Goal: Task Accomplishment & Management: Manage account settings

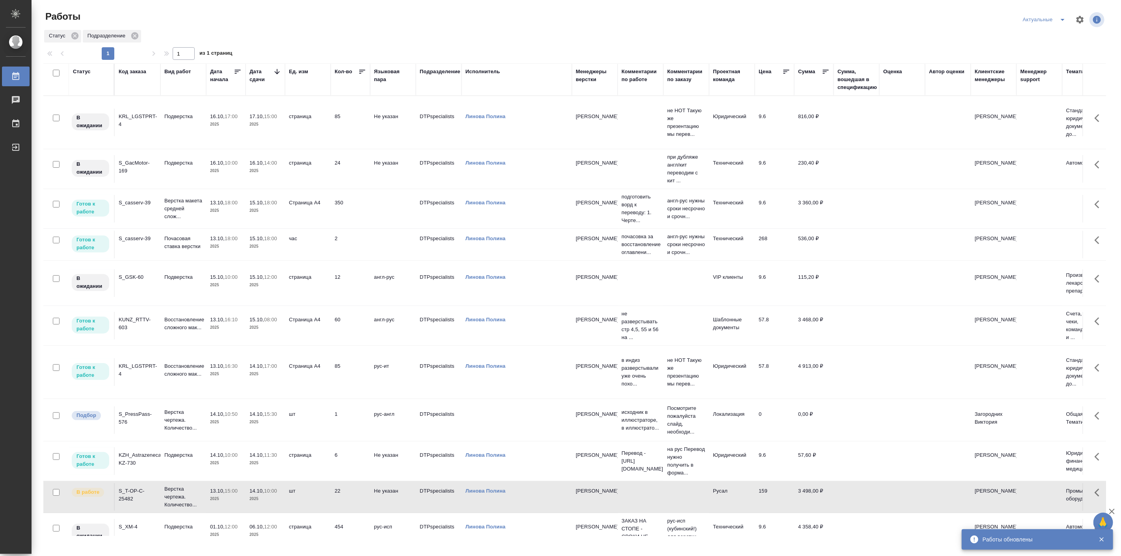
scroll to position [48, 0]
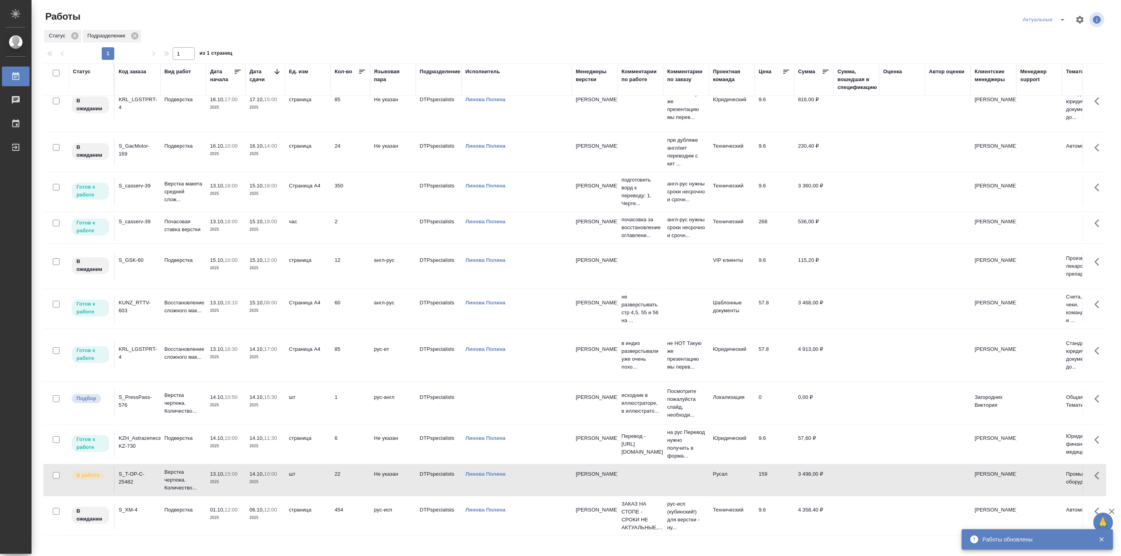
click at [221, 443] on p "2025" at bounding box center [226, 447] width 32 height 8
click at [222, 443] on p "2025" at bounding box center [226, 447] width 32 height 8
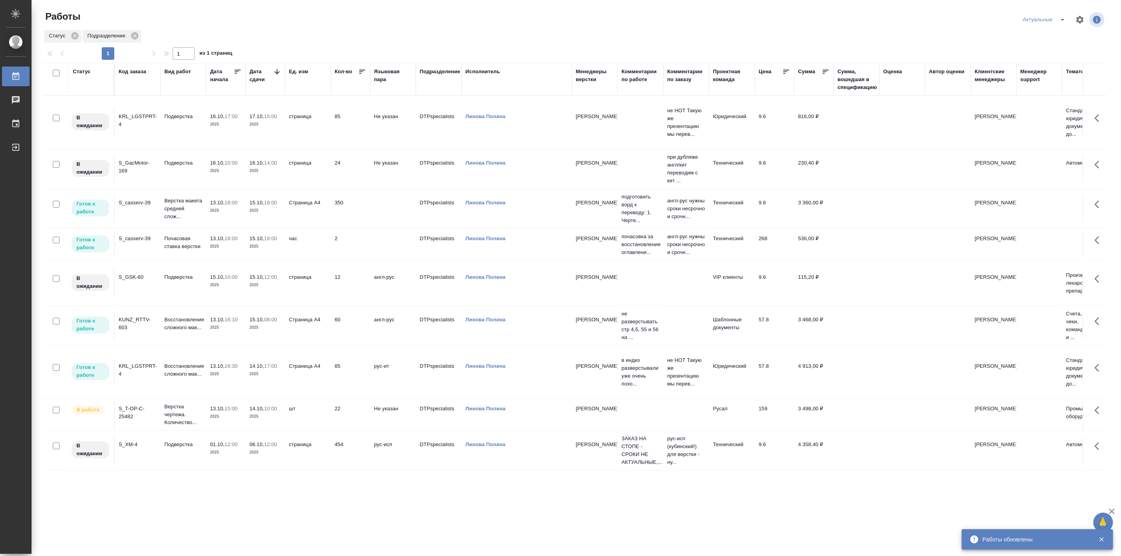
scroll to position [0, 0]
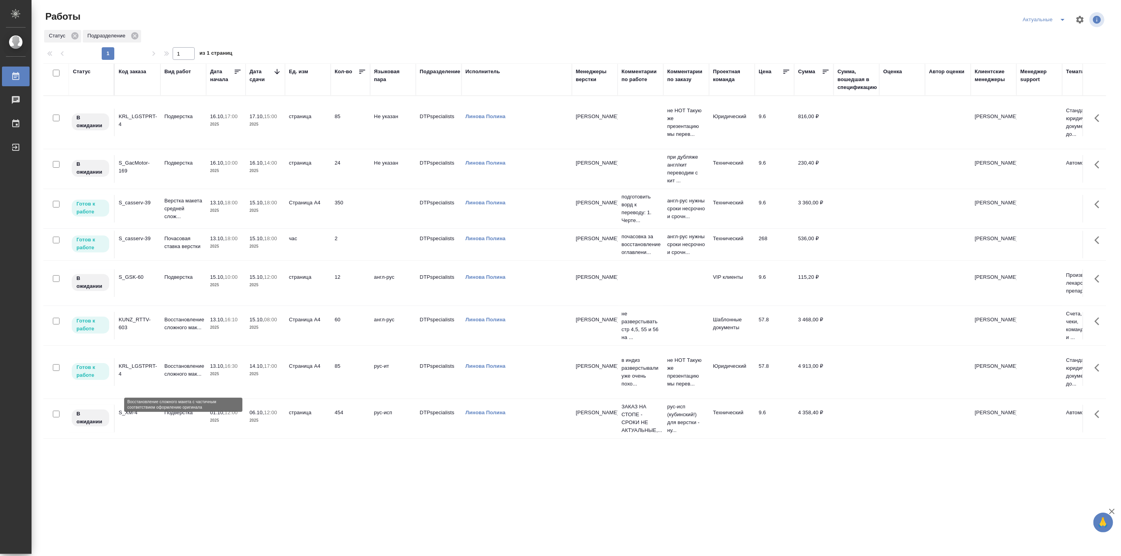
click at [194, 378] on p "Восстановление сложного мак..." at bounding box center [183, 371] width 38 height 16
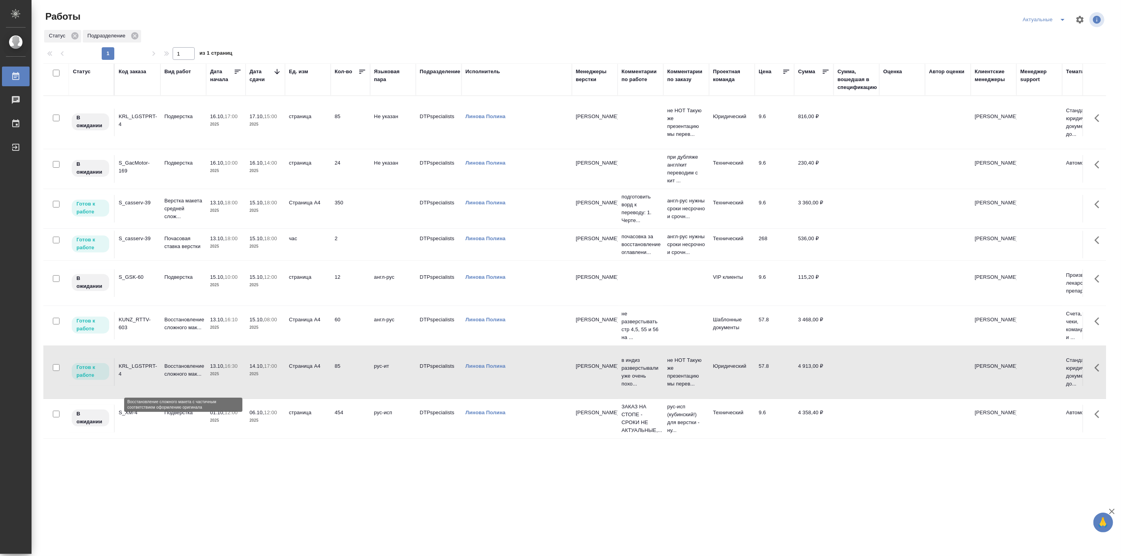
click at [194, 378] on p "Восстановление сложного мак..." at bounding box center [183, 371] width 38 height 16
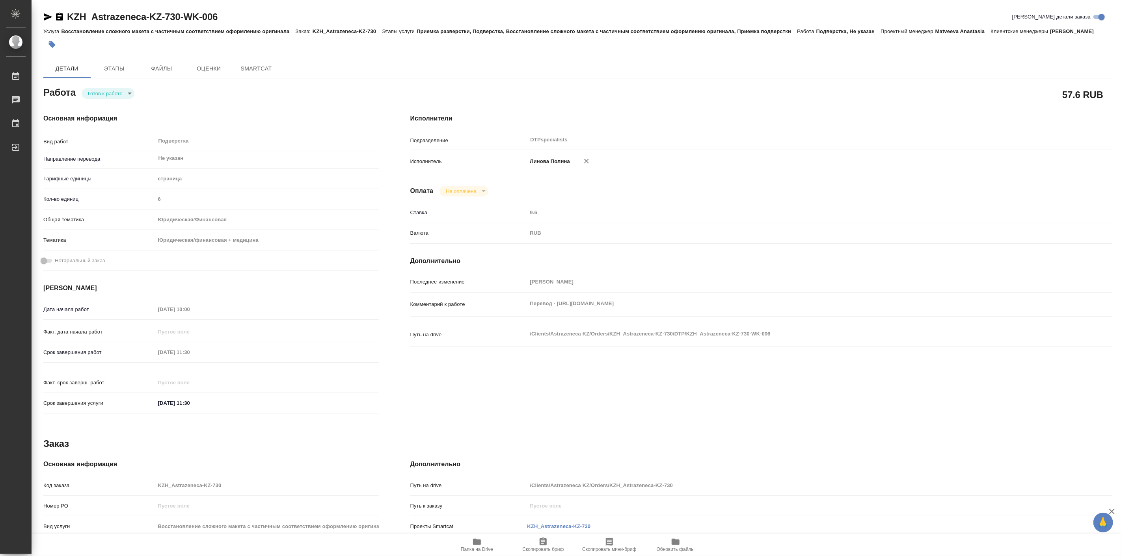
type textarea "x"
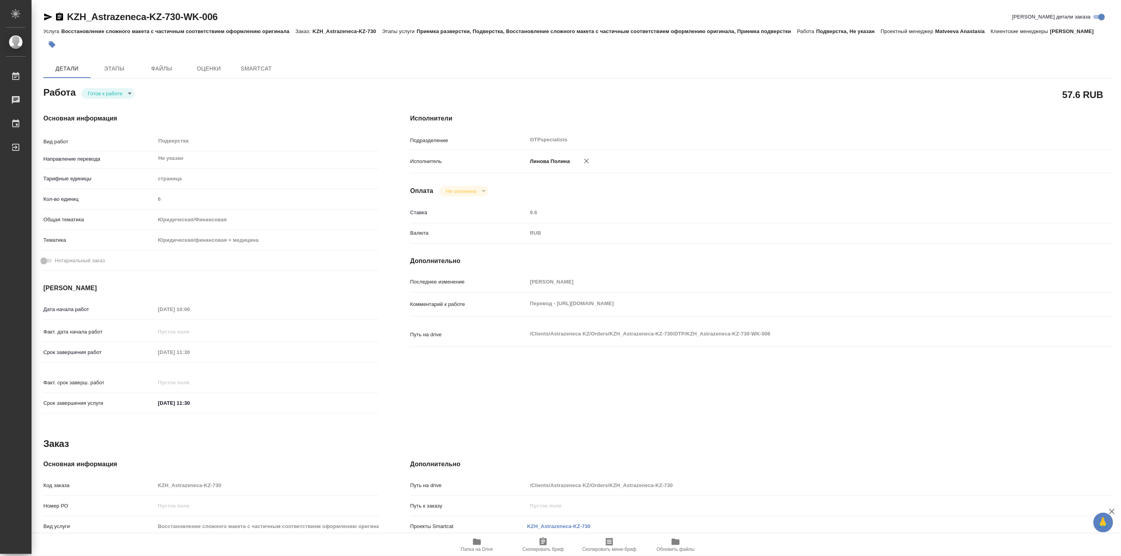
type textarea "x"
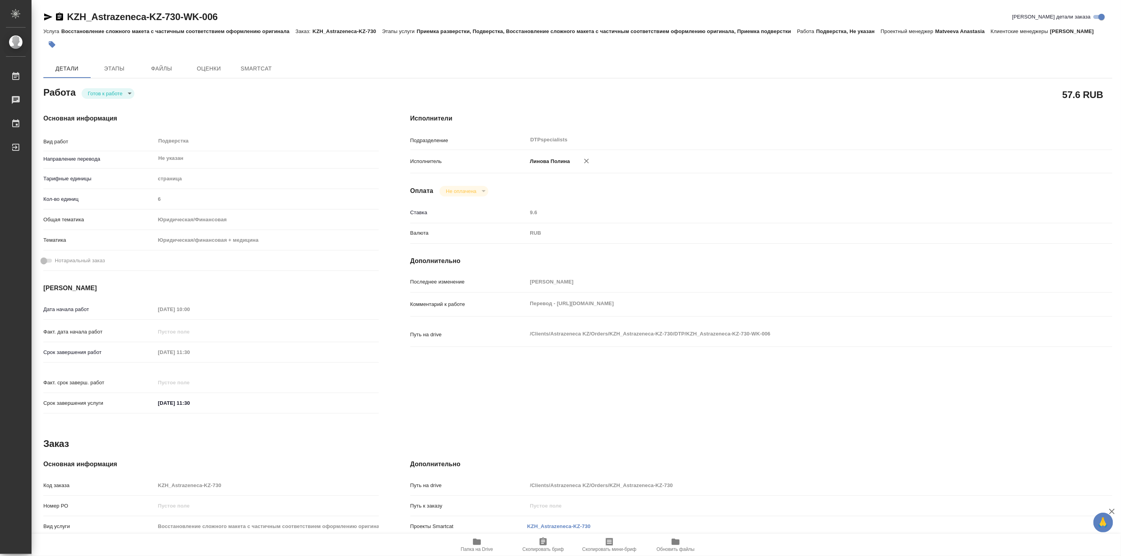
type textarea "x"
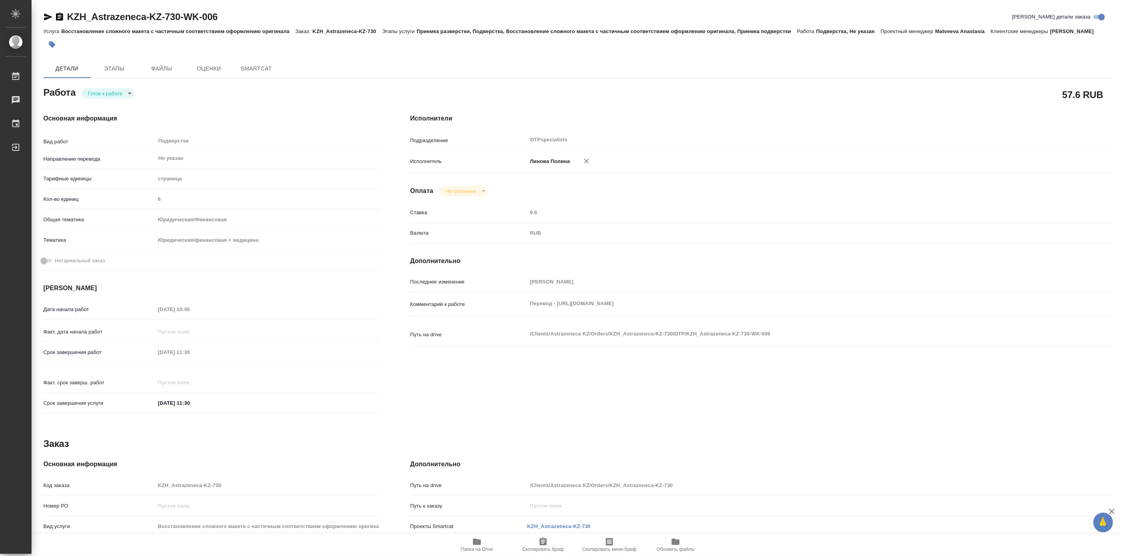
type textarea "x"
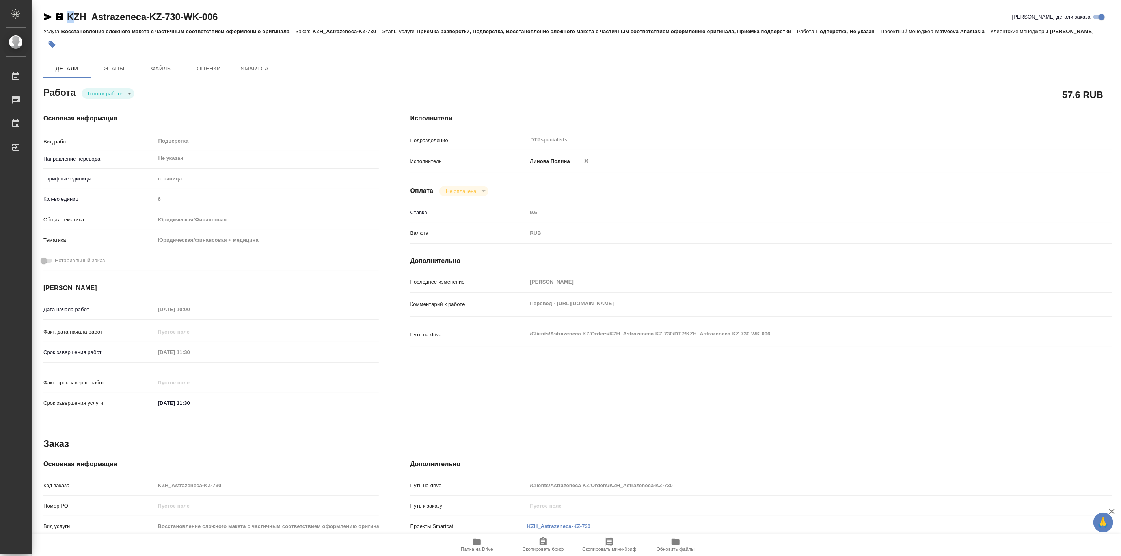
type textarea "x"
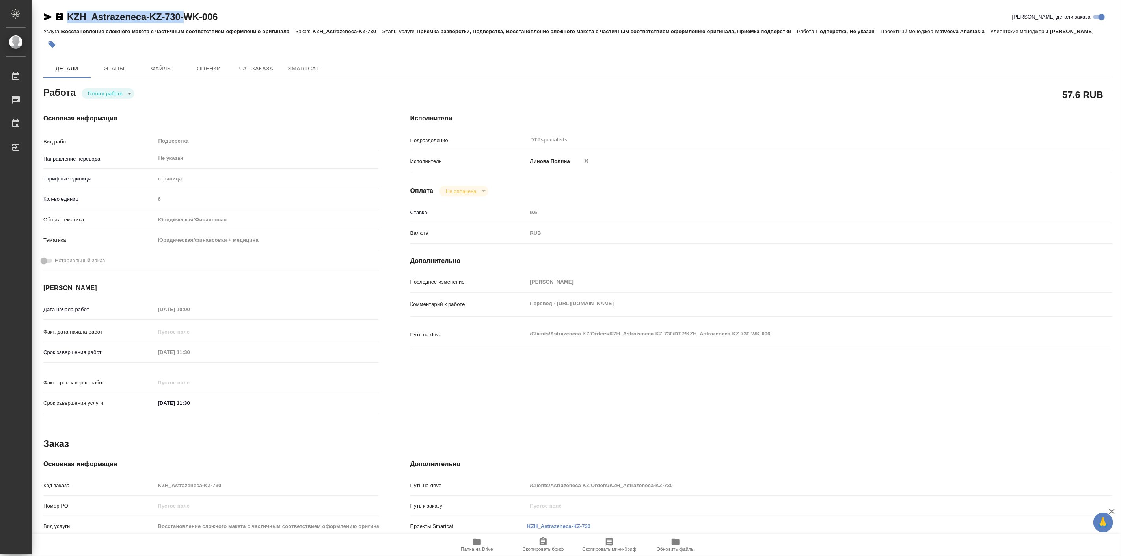
type textarea "x"
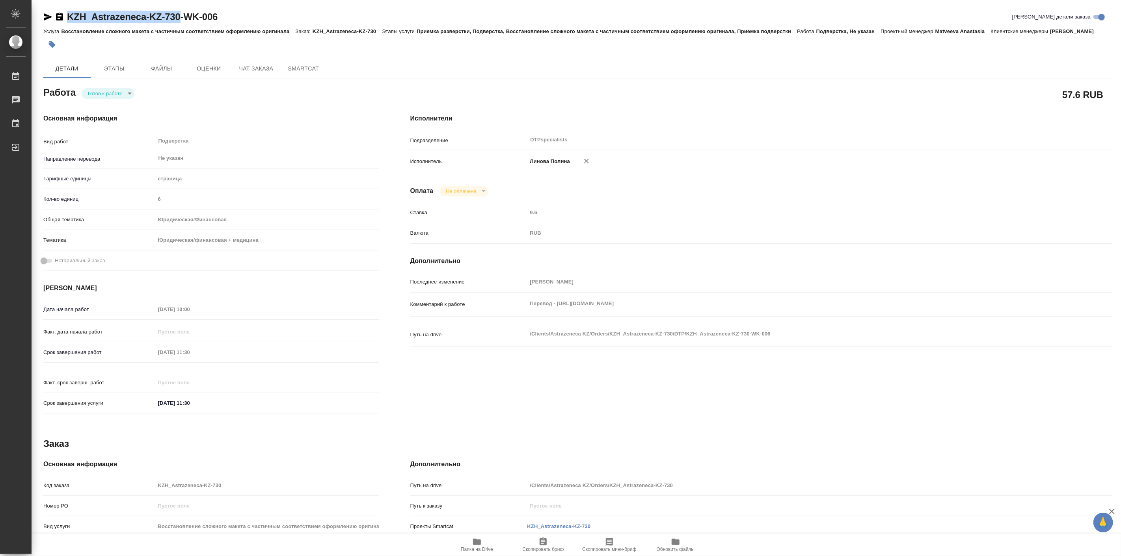
drag, startPoint x: 65, startPoint y: 2, endPoint x: 186, endPoint y: 15, distance: 121.6
click at [186, 15] on div "KZH_Astrazeneca-KZ-730-WK-006 Кратко детали заказа Услуга Восстановление сложно…" at bounding box center [577, 335] width 1077 height 671
copy link "KZH_Astrazeneca-KZ-730"
type textarea "x"
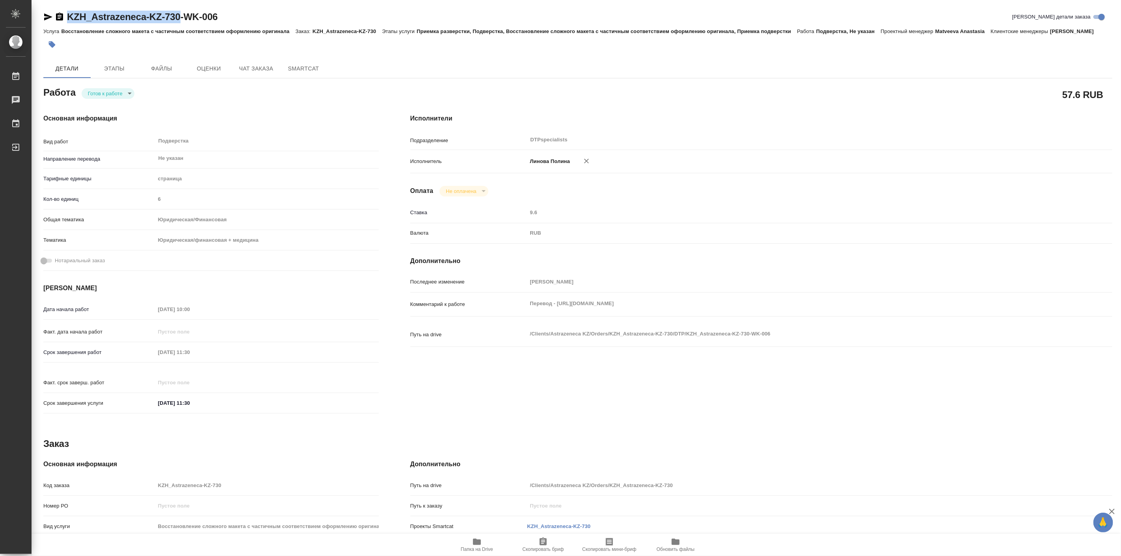
type textarea "x"
click at [119, 104] on body "🙏 .cls-1 fill:#fff; AWATERA Linova Polina Работы Чаты График Выйти KZH_Astrazen…" at bounding box center [560, 278] width 1121 height 556
click at [116, 104] on li "В работе" at bounding box center [109, 102] width 55 height 13
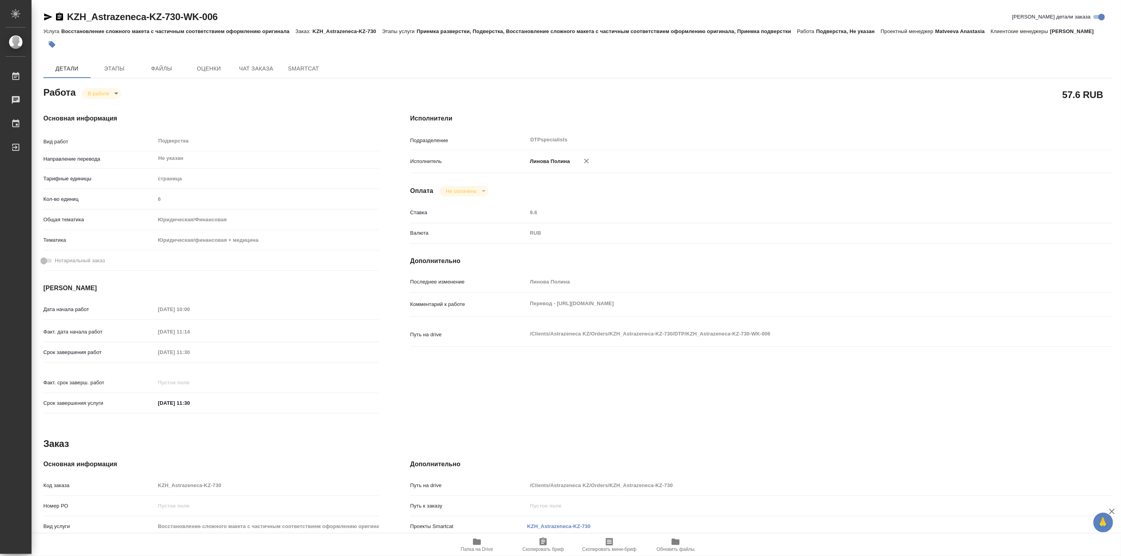
type textarea "x"
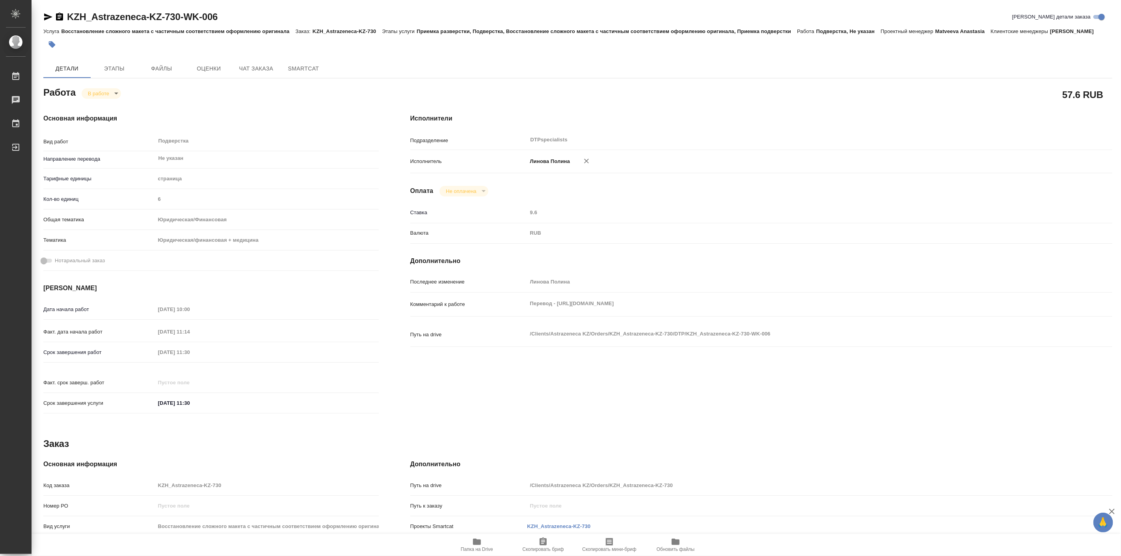
type textarea "x"
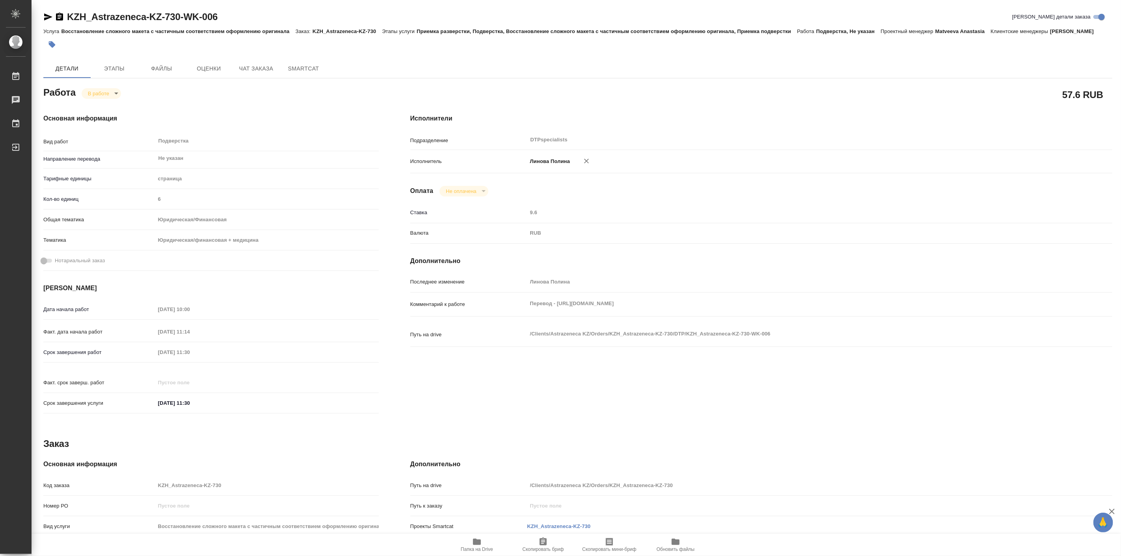
type textarea "x"
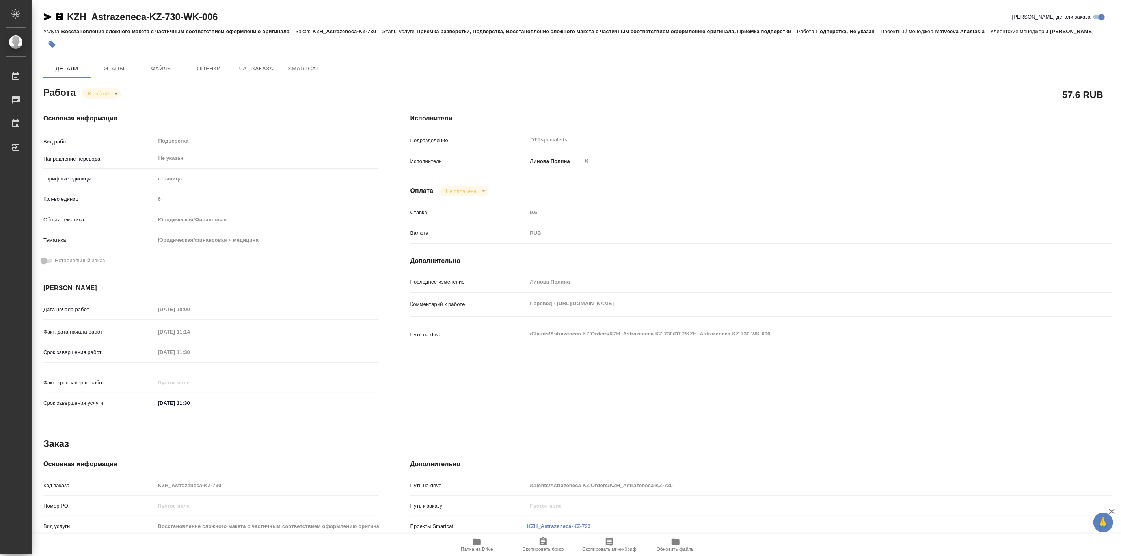
click at [475, 543] on icon "button" at bounding box center [477, 542] width 8 height 6
click at [104, 106] on body "🙏 .cls-1 fill:#fff; AWATERA Linova Polina Работы 0 Чаты График Выйти KZH_Astraz…" at bounding box center [560, 278] width 1121 height 556
click at [106, 113] on button "Выполнен" at bounding box center [102, 116] width 29 height 9
type textarea "x"
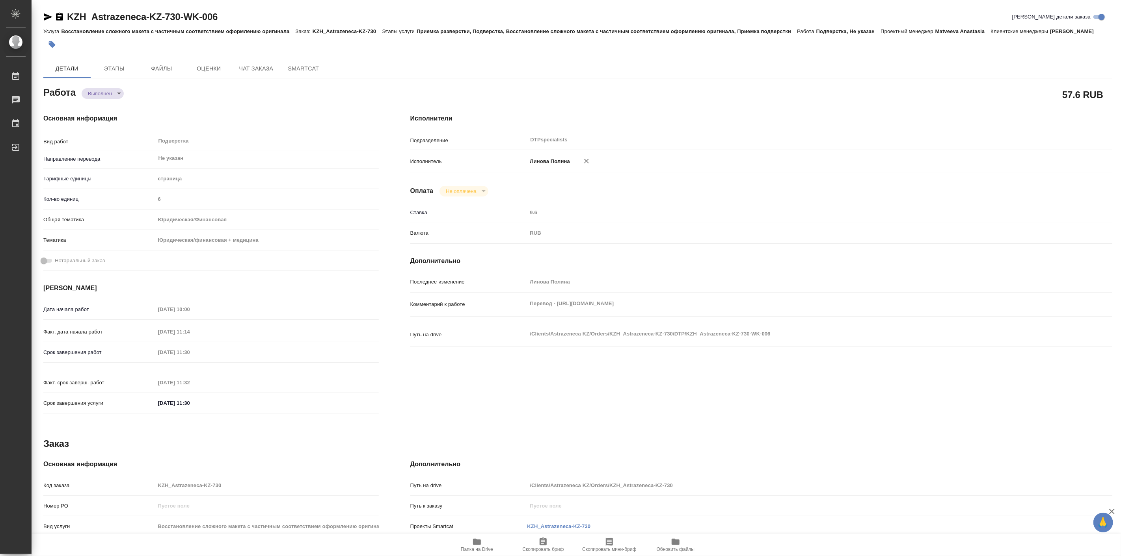
type textarea "x"
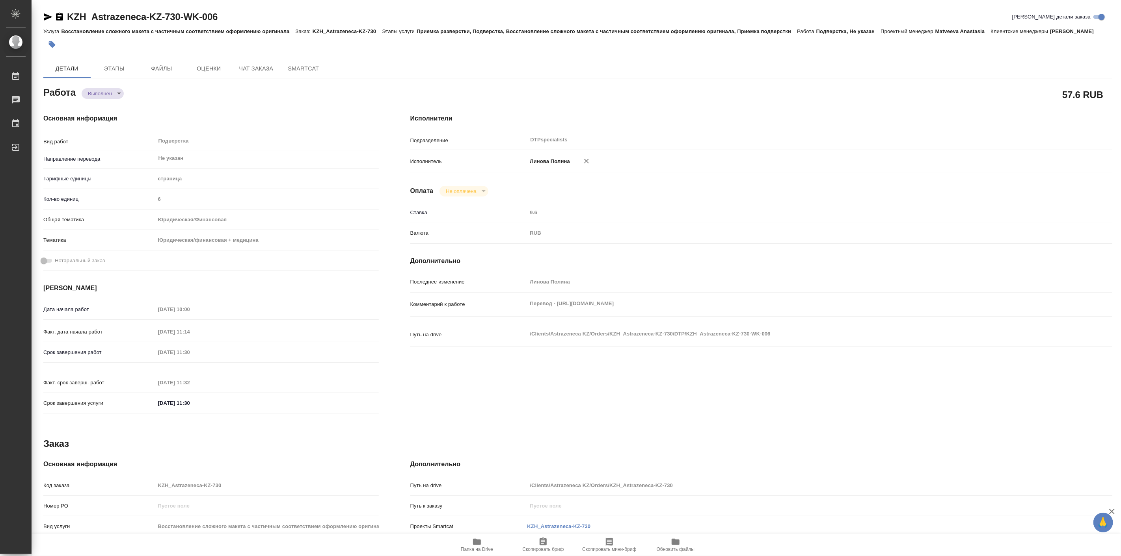
type textarea "x"
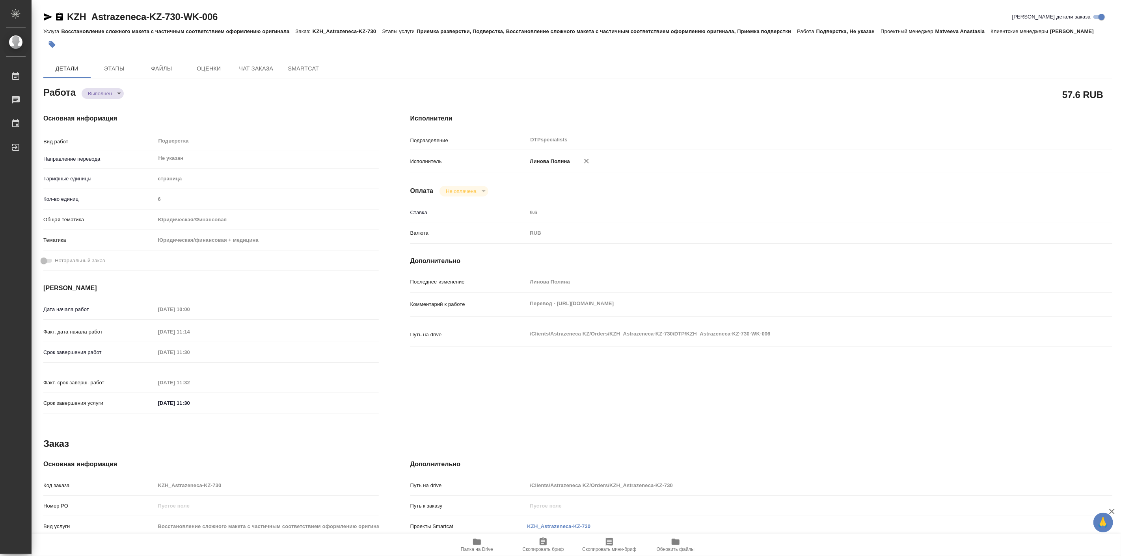
type textarea "x"
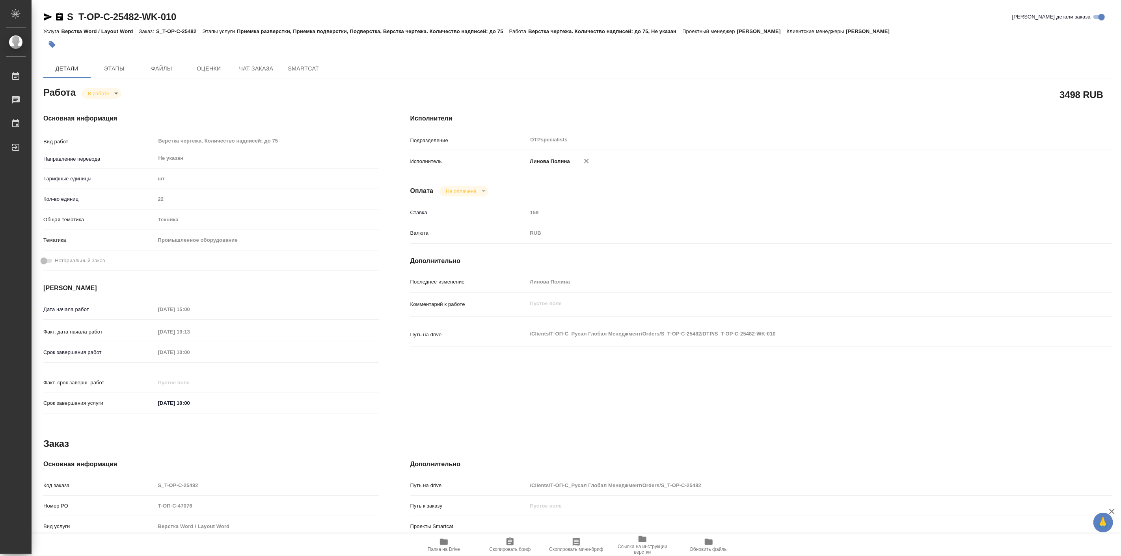
click at [103, 95] on body "🙏 .cls-1 fill:#fff; AWATERA Linova Polina Работы 0 Чаты График Выйти S_T-OP-C-2…" at bounding box center [560, 278] width 1121 height 556
click at [111, 104] on button "Выполнен" at bounding box center [102, 106] width 29 height 9
type textarea "x"
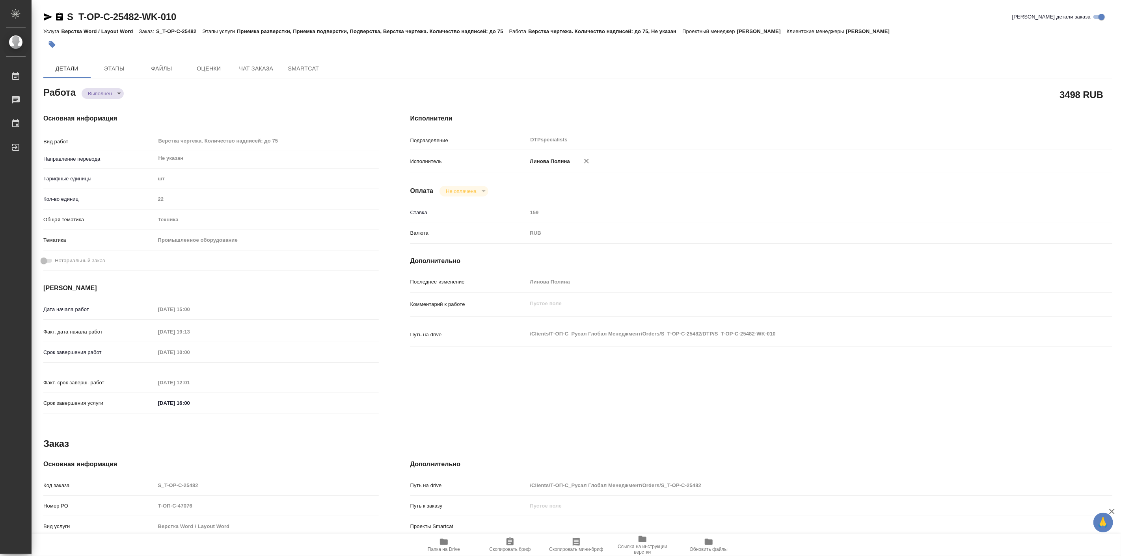
type textarea "x"
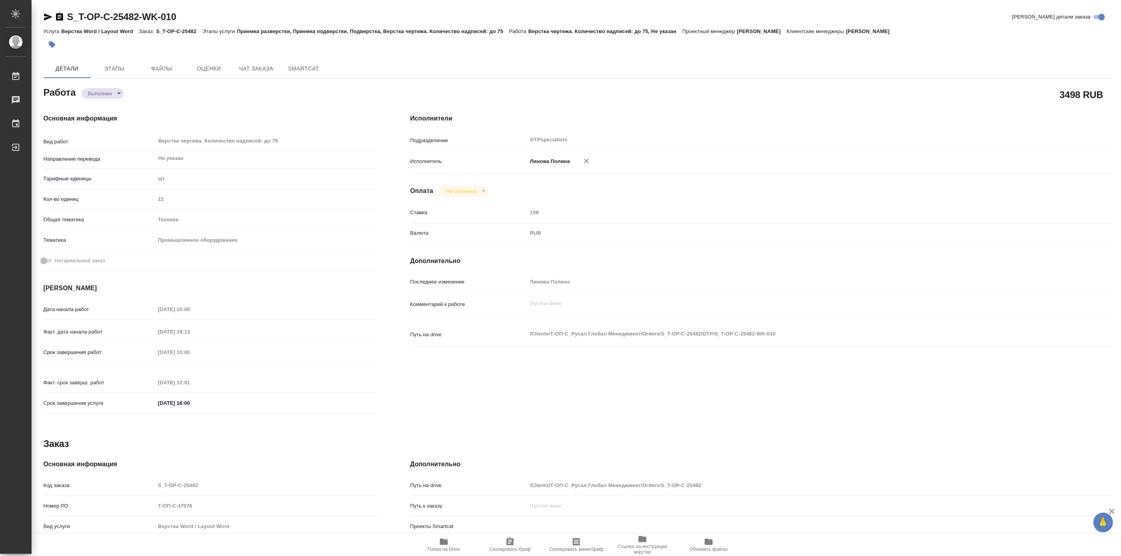
type textarea "x"
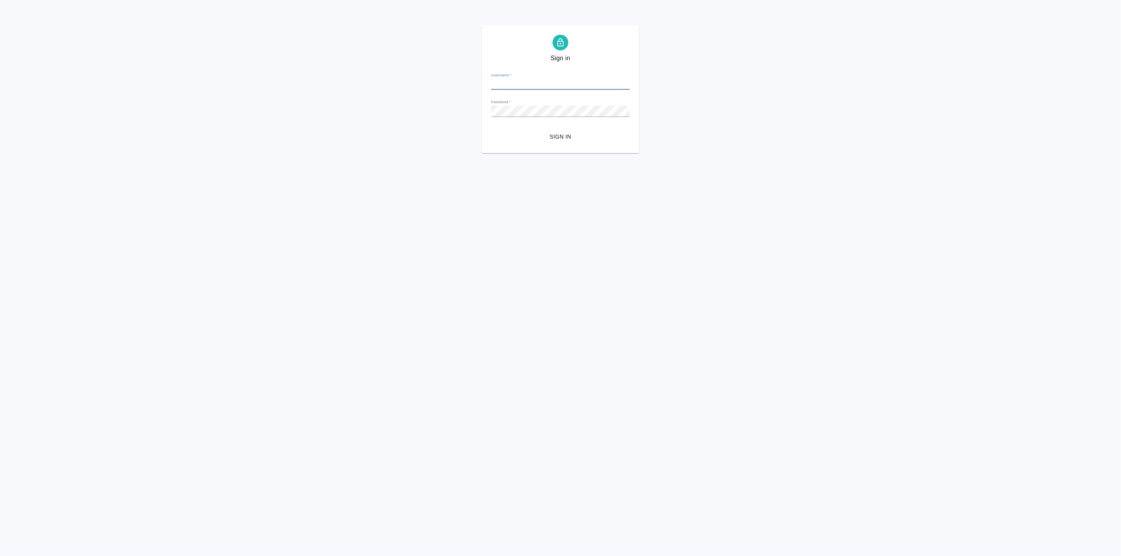
type input "[EMAIL_ADDRESS][DOMAIN_NAME]"
click at [554, 143] on button "Sign in" at bounding box center [560, 137] width 139 height 15
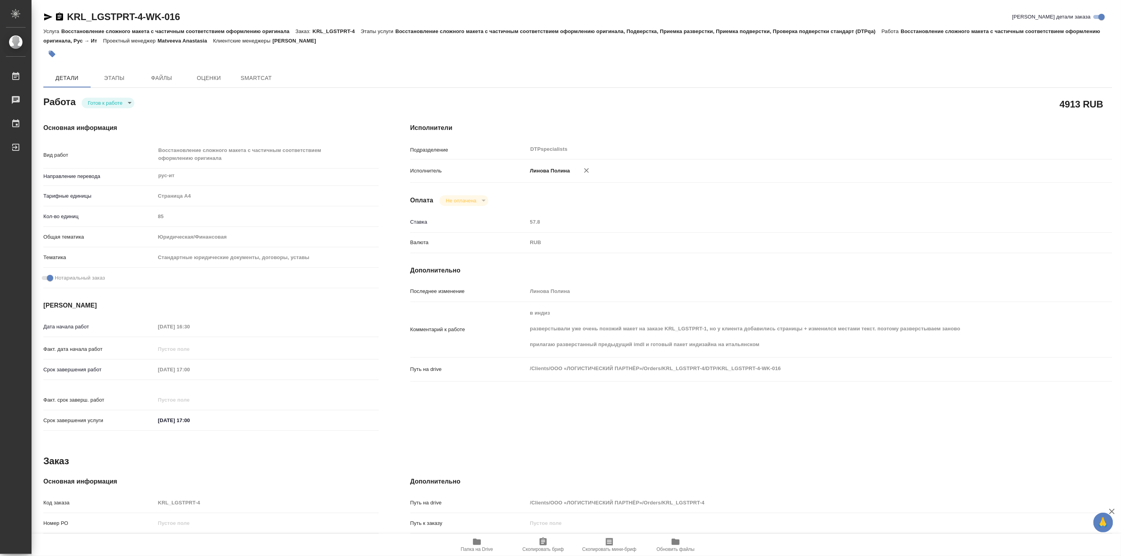
type textarea "x"
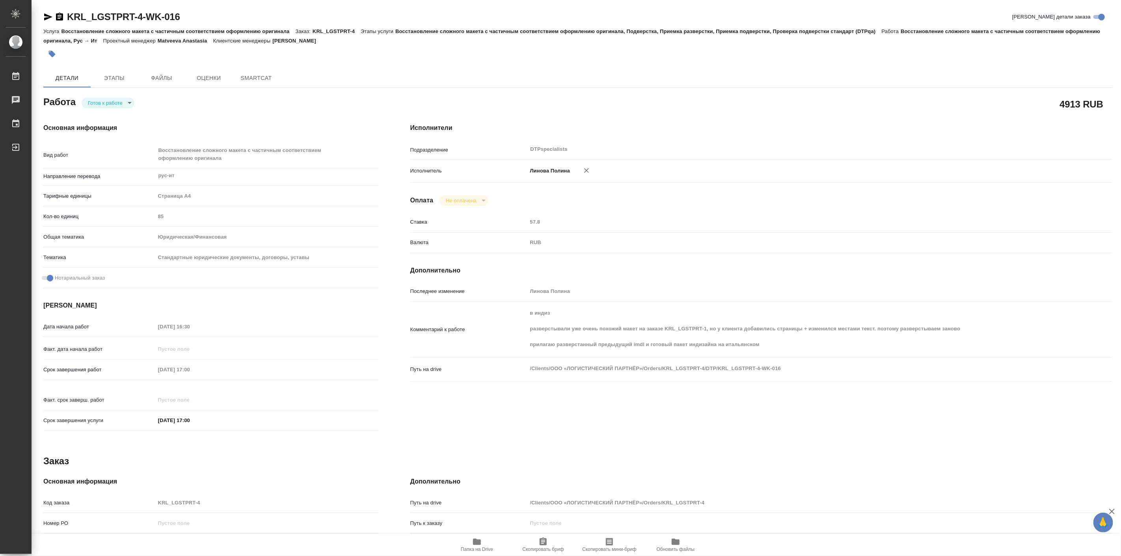
type textarea "x"
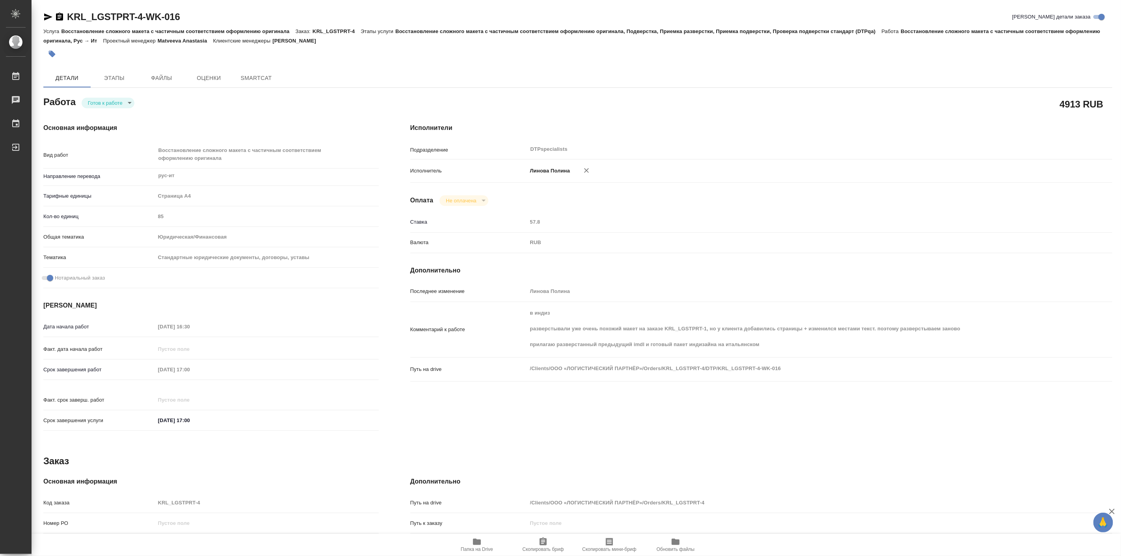
type textarea "x"
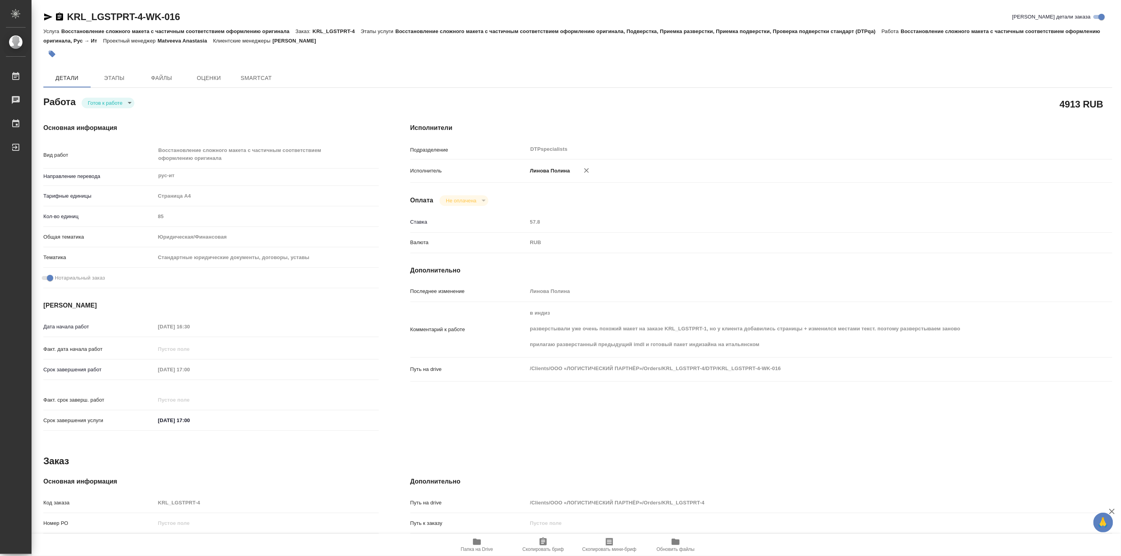
click at [112, 104] on body "🙏 .cls-1 fill:#fff; AWATERA Linova Polina Работы Чаты График Выйти KRL_LGSTPRT-…" at bounding box center [560, 278] width 1121 height 556
type textarea "x"
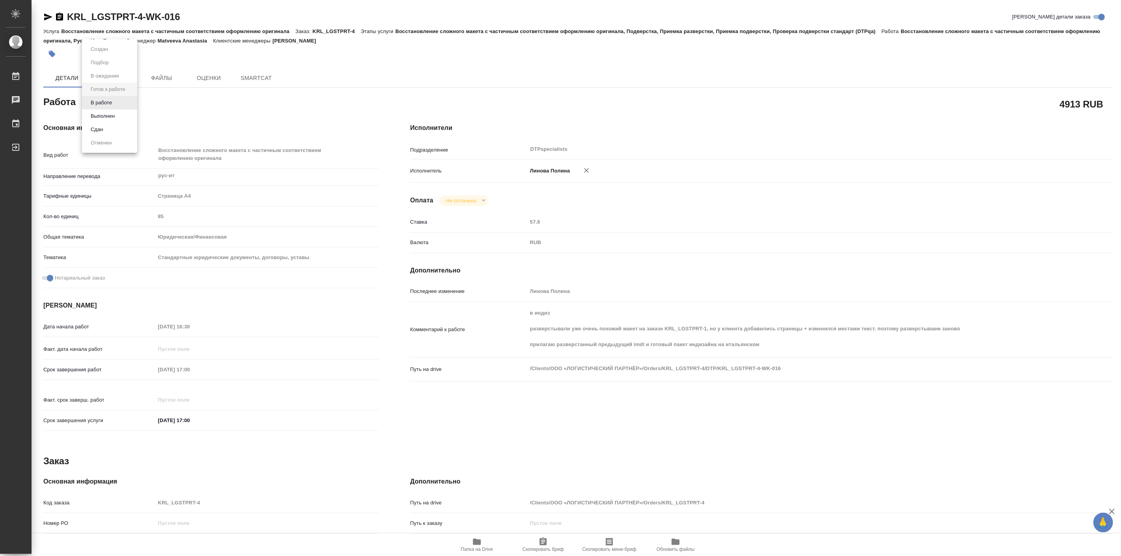
type textarea "x"
click at [114, 105] on button "В работе" at bounding box center [101, 103] width 26 height 9
type textarea "x"
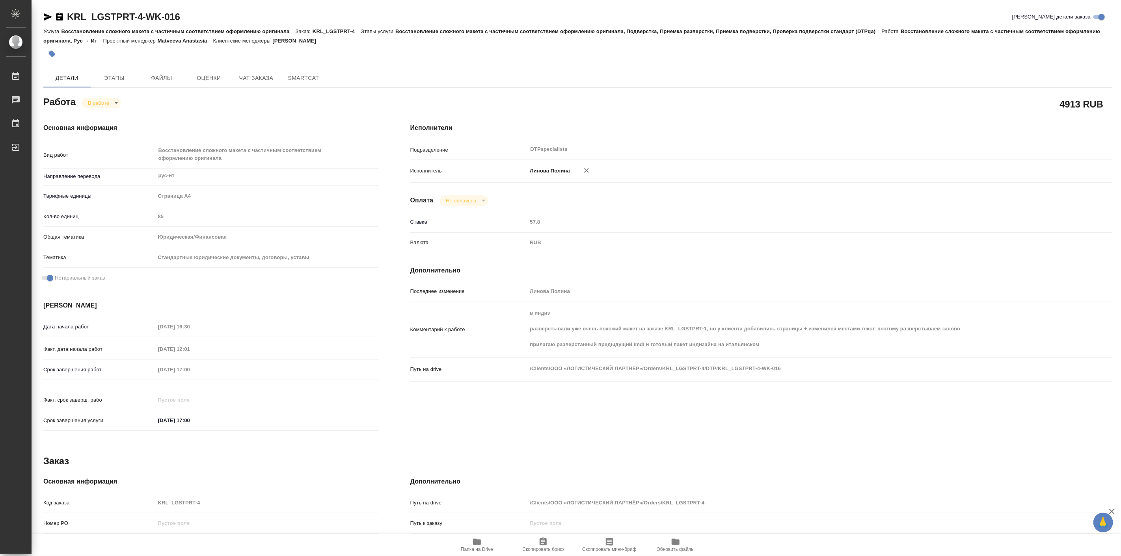
type textarea "x"
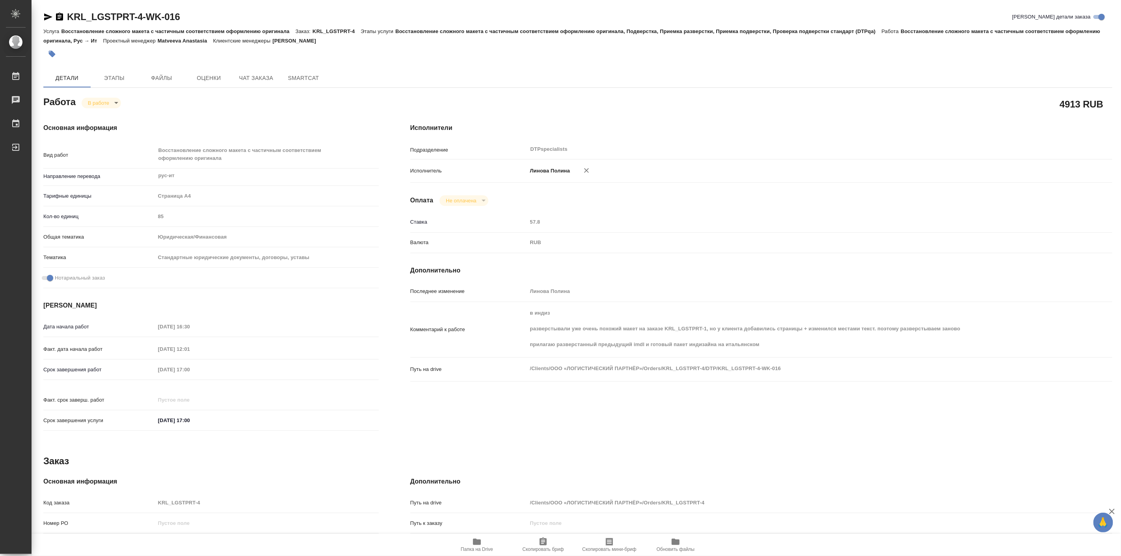
type textarea "x"
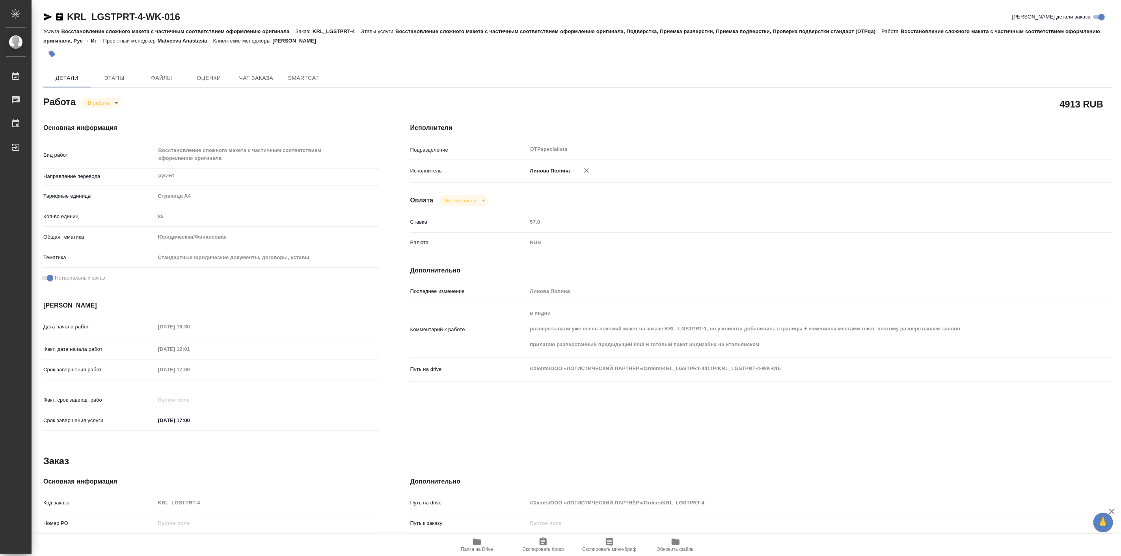
type textarea "x"
